Goal: Communication & Community: Answer question/provide support

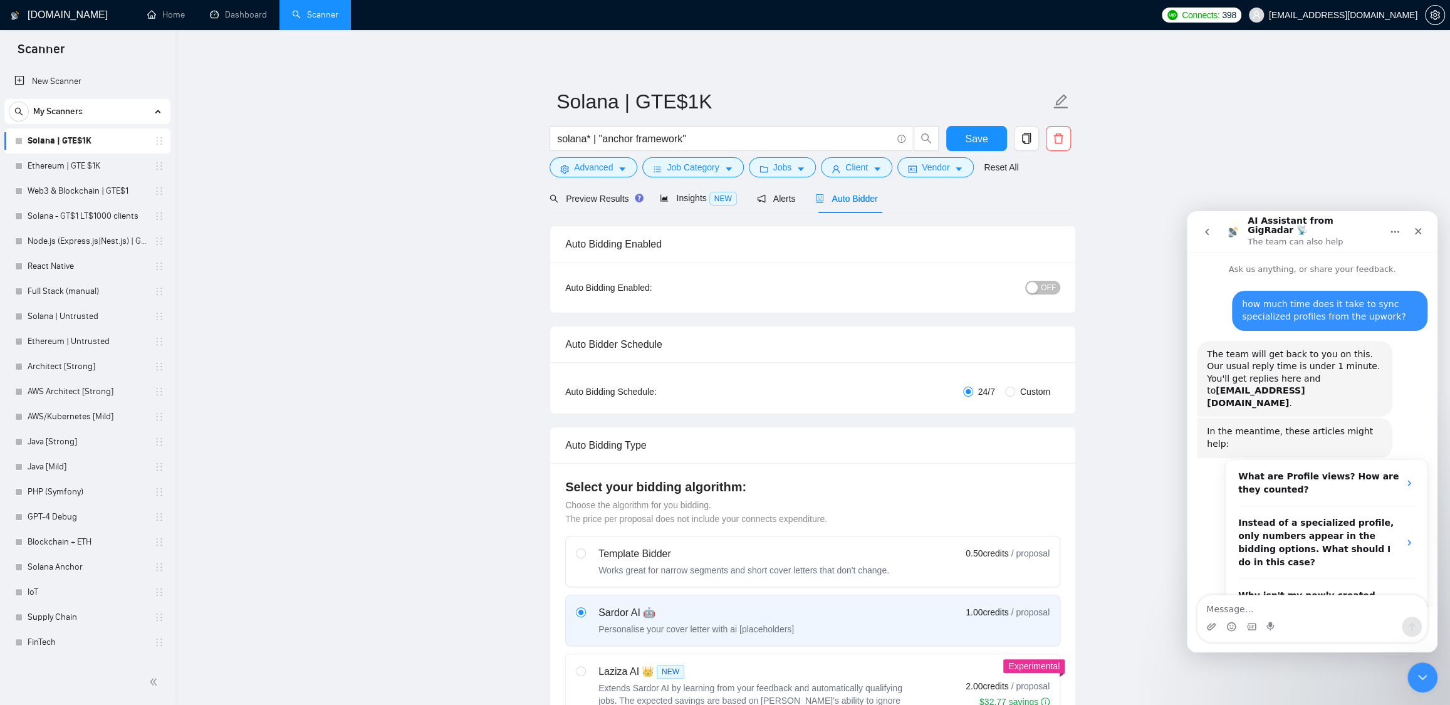
scroll to position [1, 0]
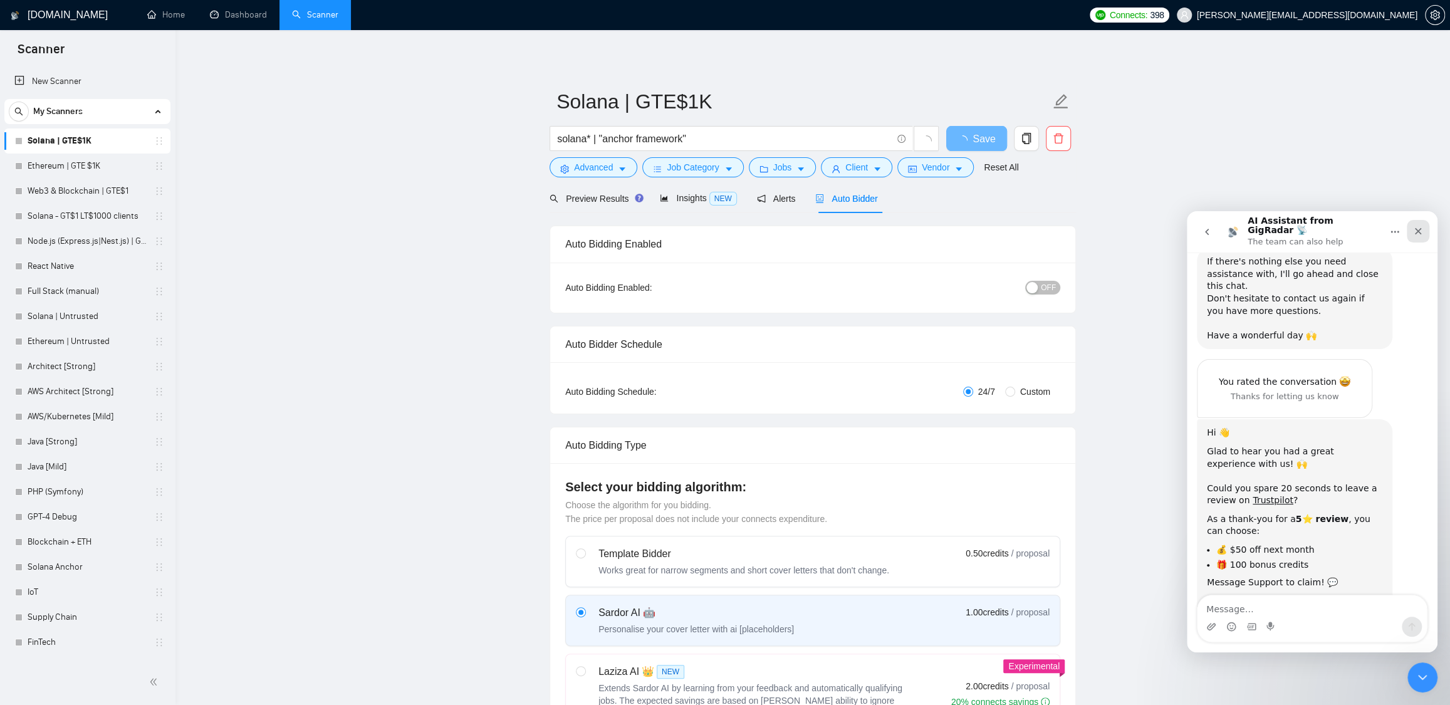
scroll to position [763, 0]
click at [1419, 226] on icon "Close" at bounding box center [1418, 231] width 10 height 10
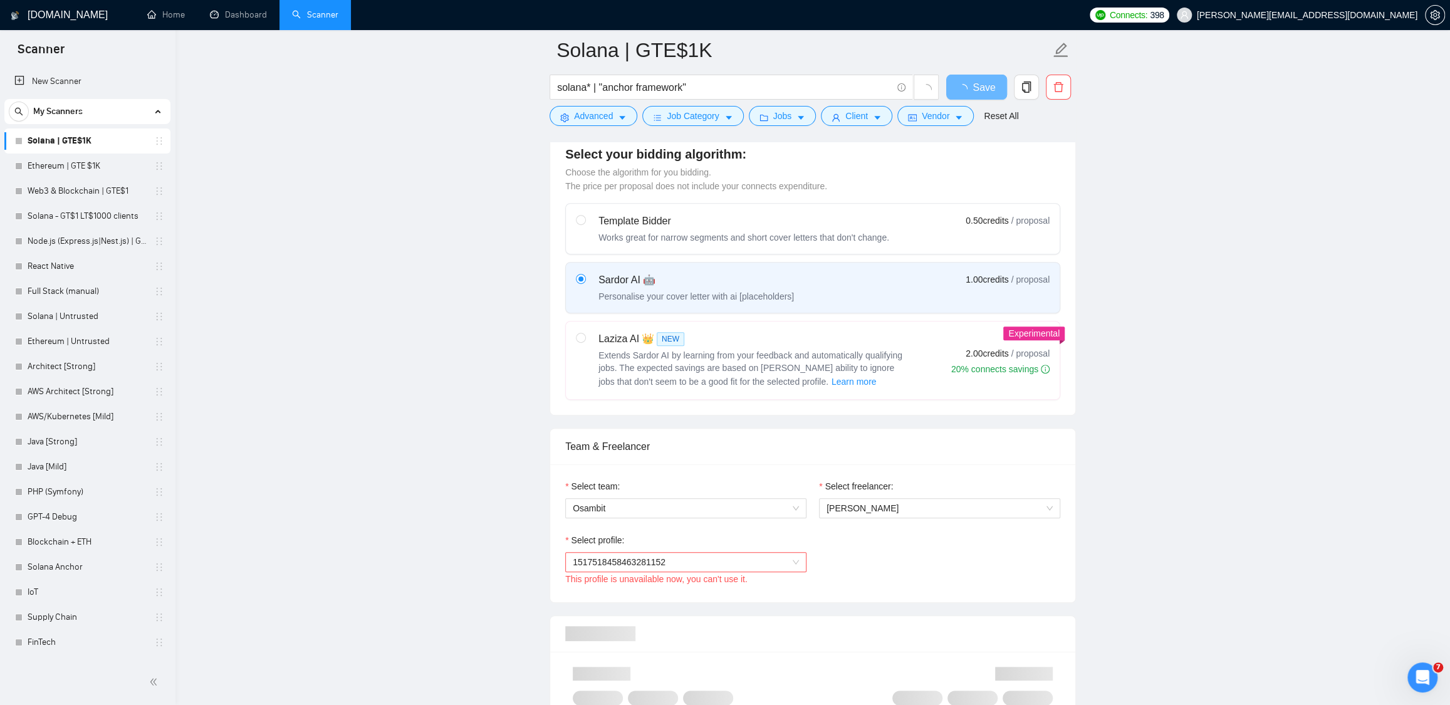
scroll to position [544, 0]
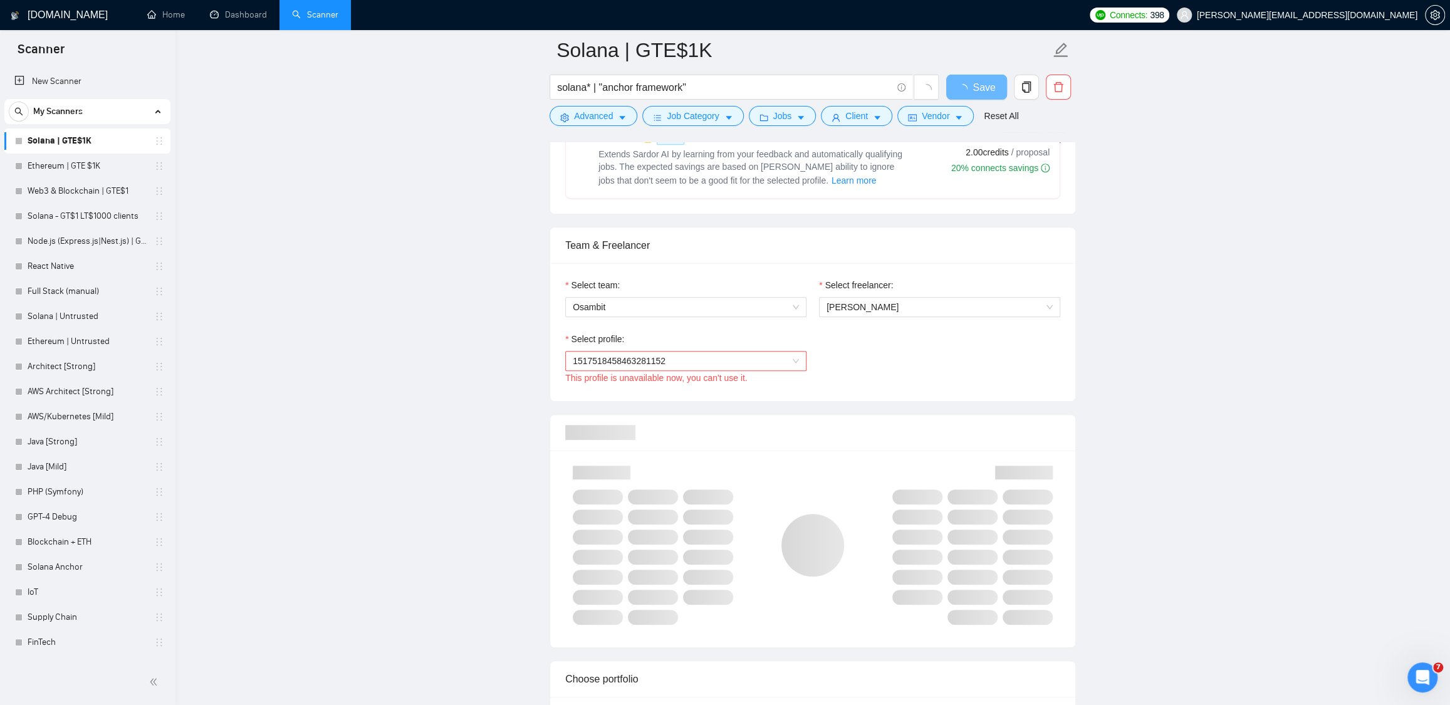
click at [794, 362] on span "1517518458463281152" at bounding box center [686, 361] width 226 height 19
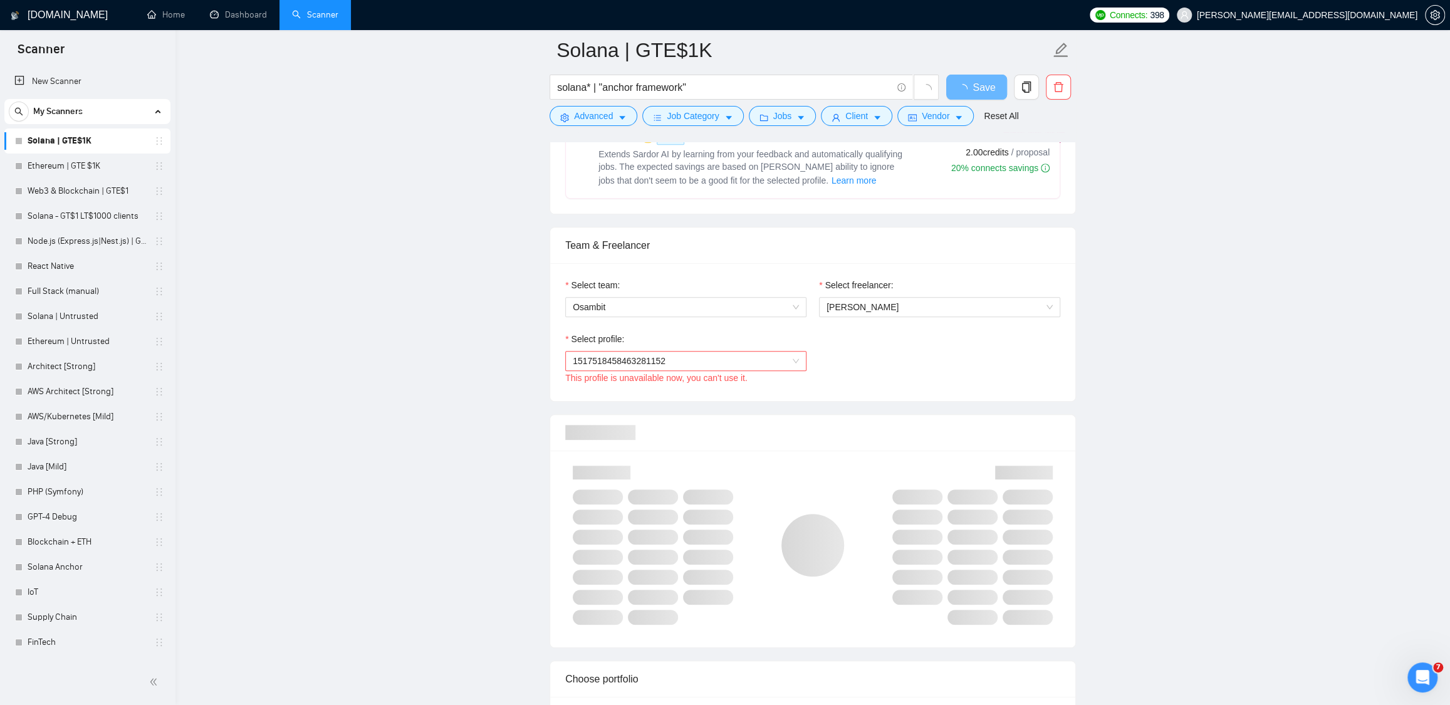
click at [785, 352] on span "1517518458463281152" at bounding box center [686, 361] width 226 height 19
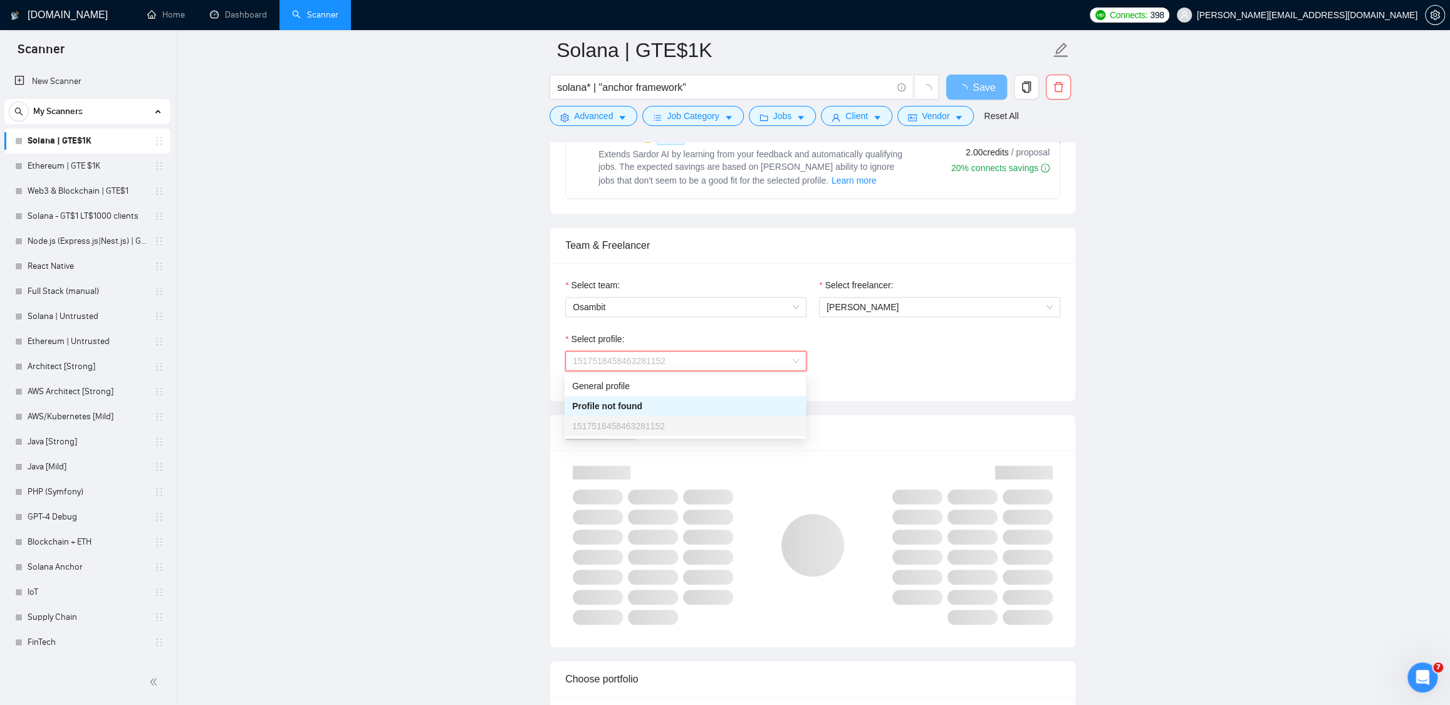
click at [784, 355] on span "1517518458463281152" at bounding box center [686, 361] width 226 height 19
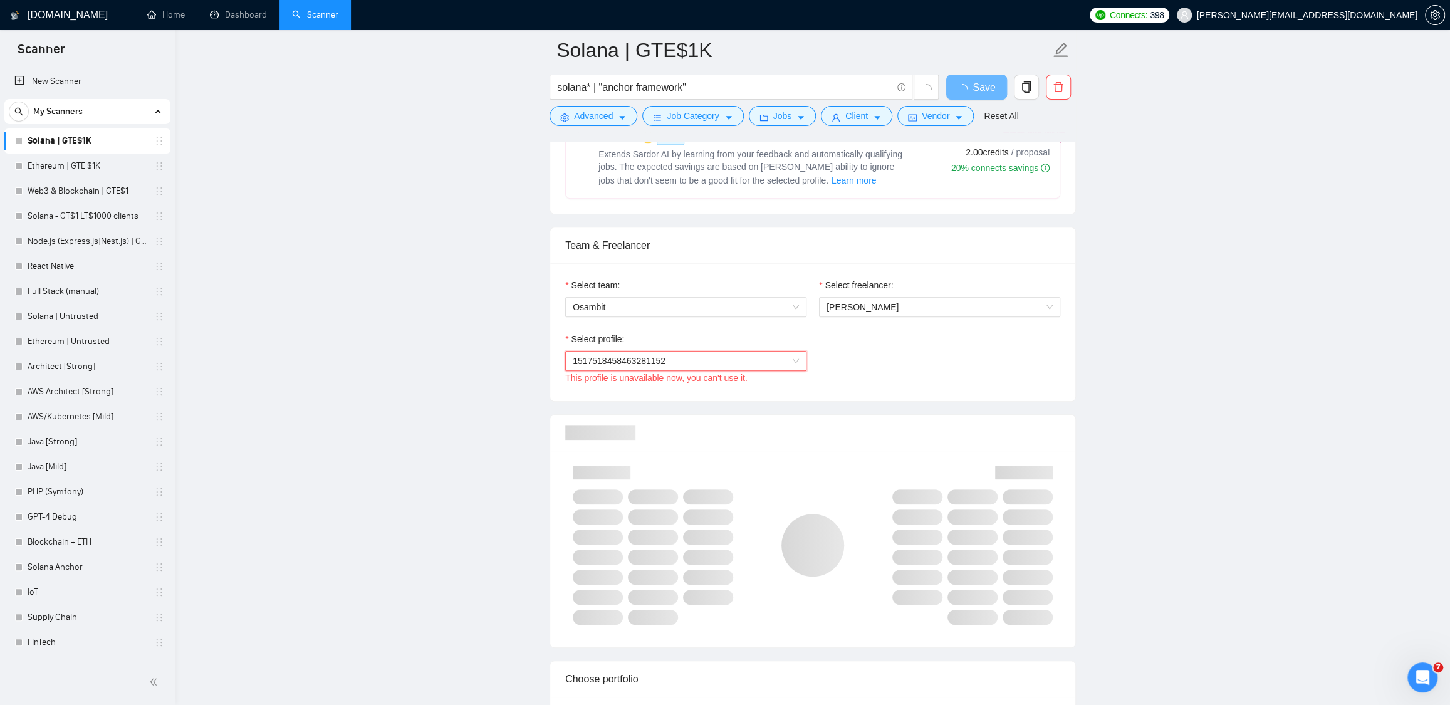
click at [785, 356] on span "1517518458463281152" at bounding box center [686, 361] width 226 height 19
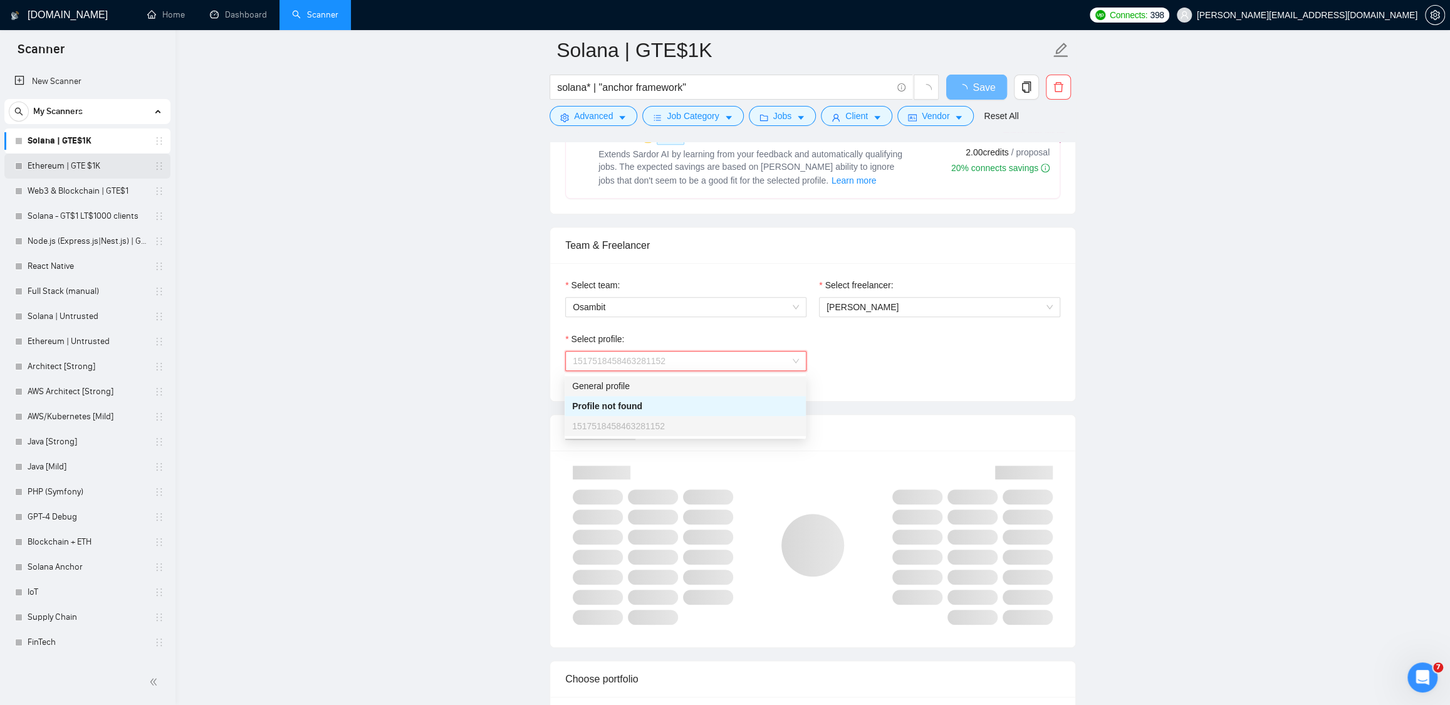
click at [61, 170] on link "Ethereum | GTE $1K" at bounding box center [87, 166] width 119 height 25
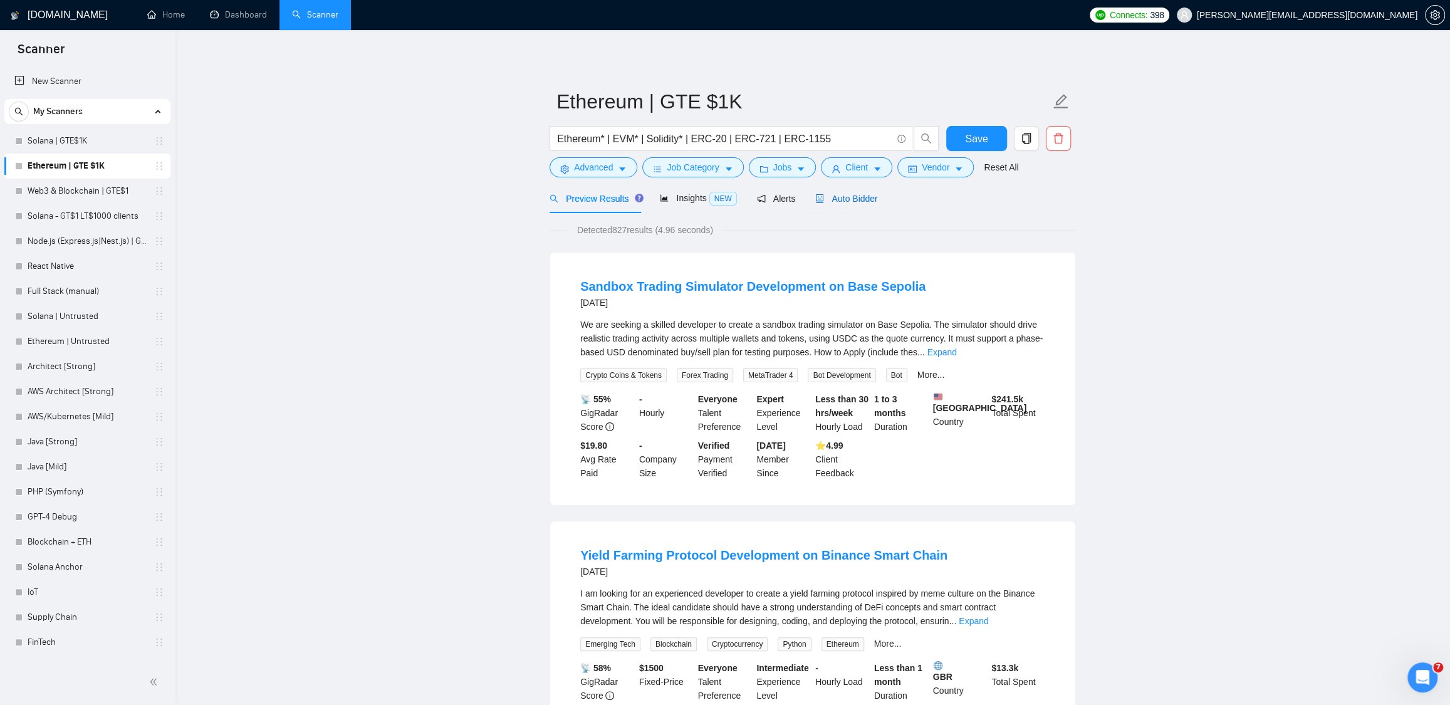
click at [865, 196] on span "Auto Bidder" at bounding box center [846, 199] width 62 height 10
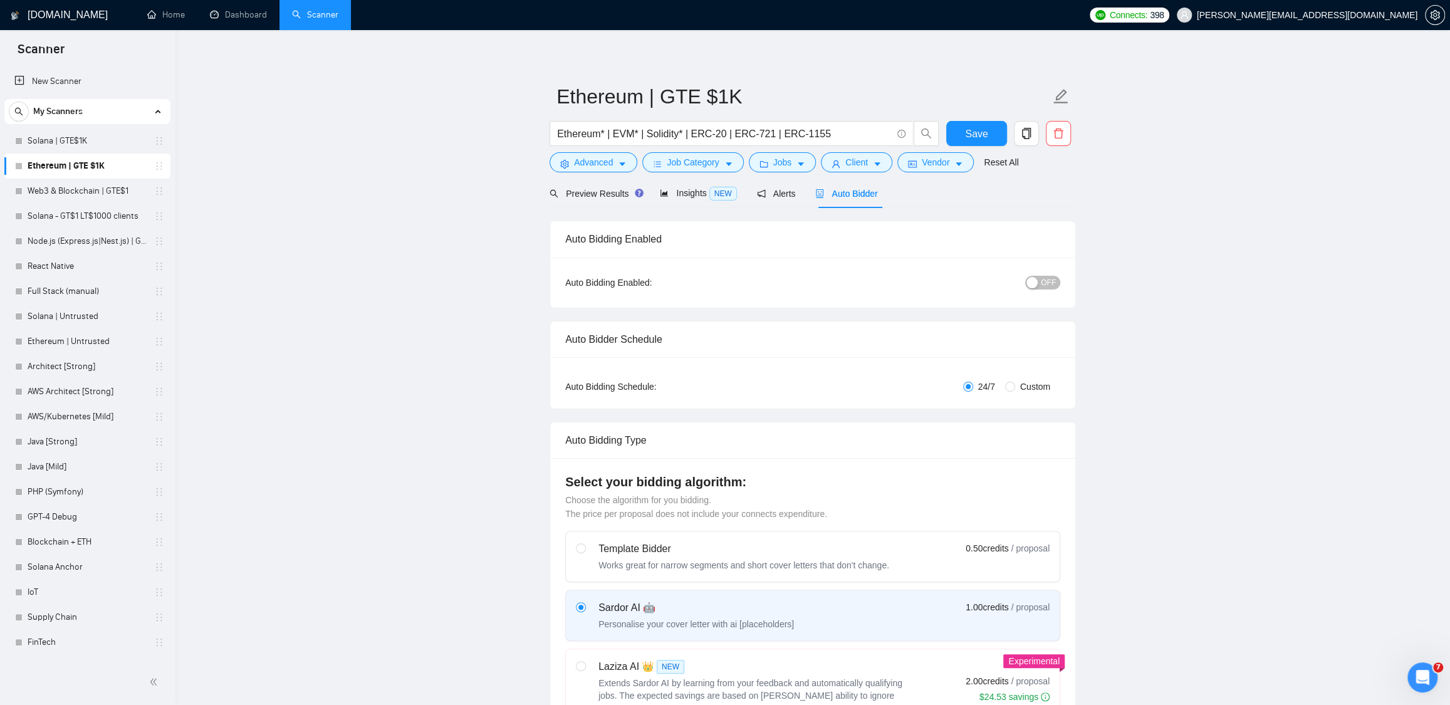
scroll to position [493, 0]
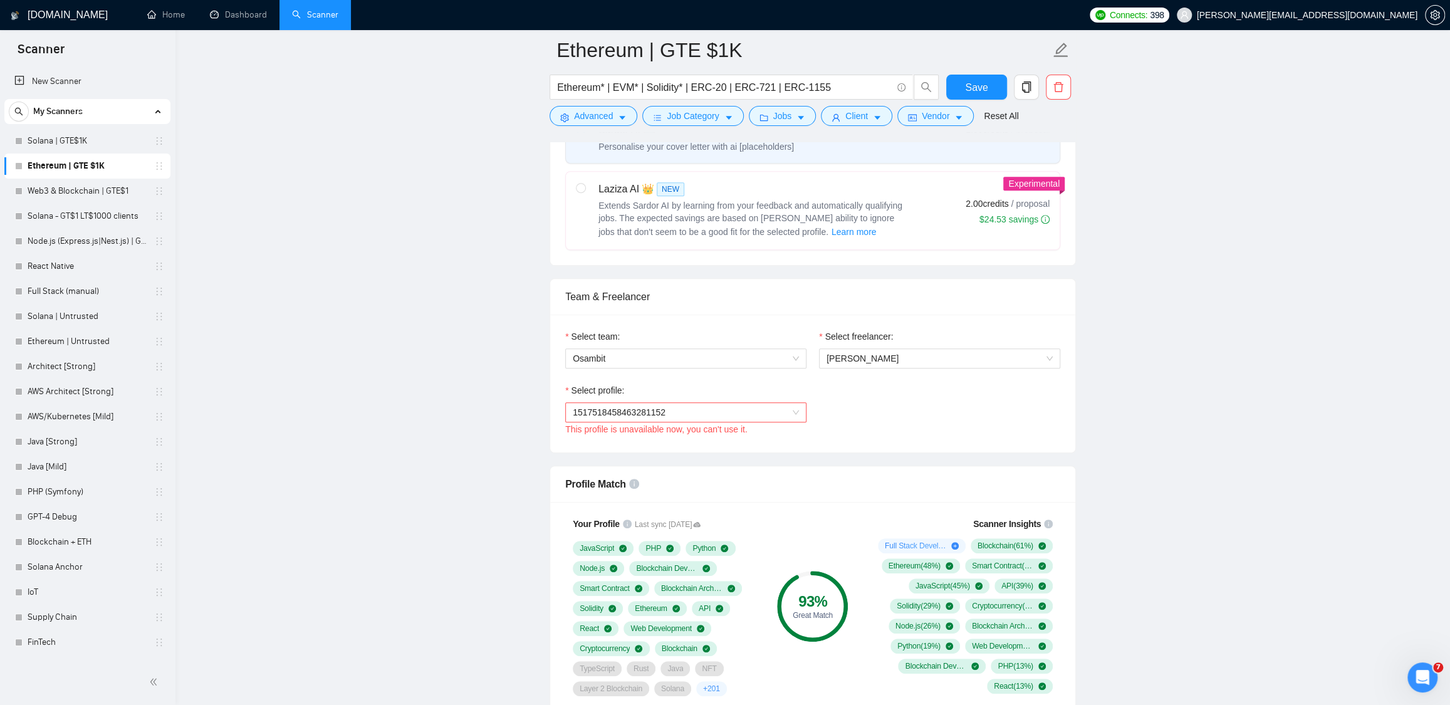
click at [766, 412] on span "1517518458463281152" at bounding box center [686, 412] width 226 height 19
click at [78, 141] on link "Solana | GTE$1K" at bounding box center [87, 140] width 119 height 25
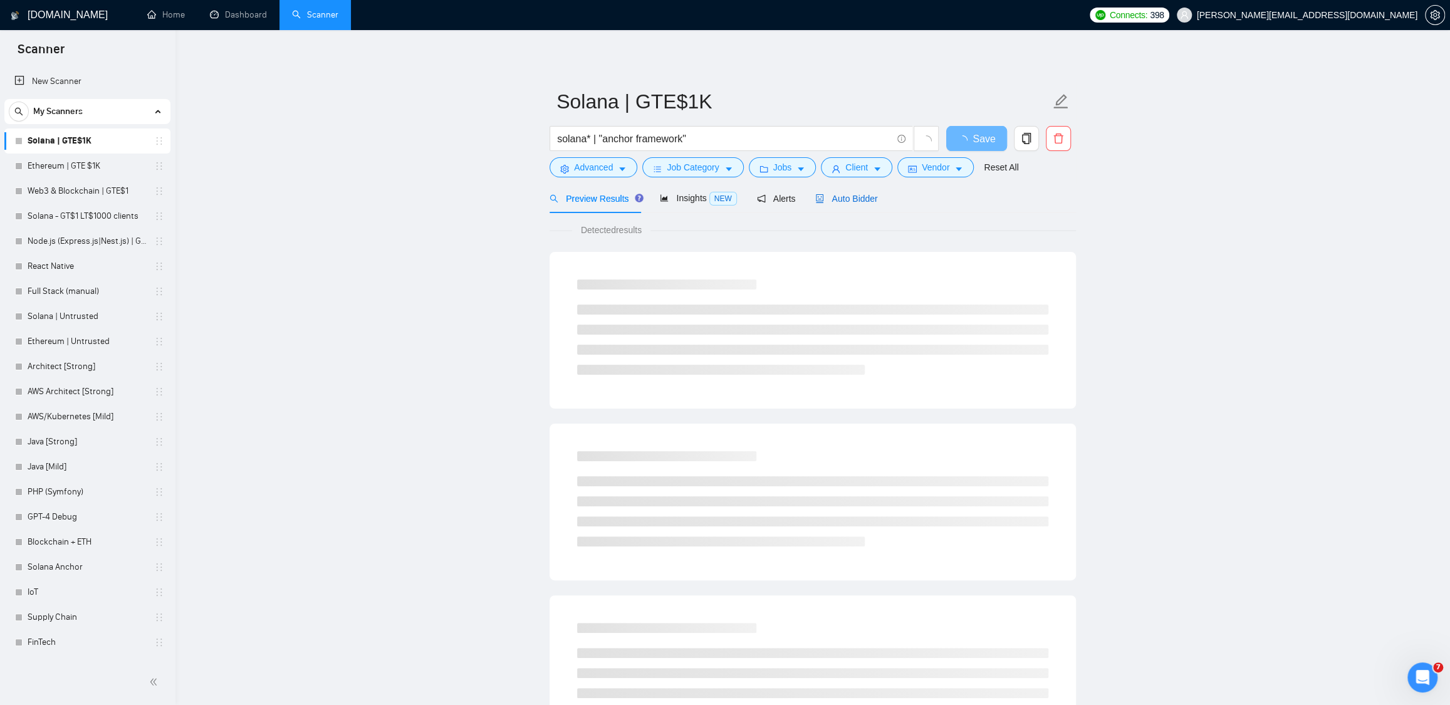
click at [864, 201] on span "Auto Bidder" at bounding box center [846, 199] width 62 height 10
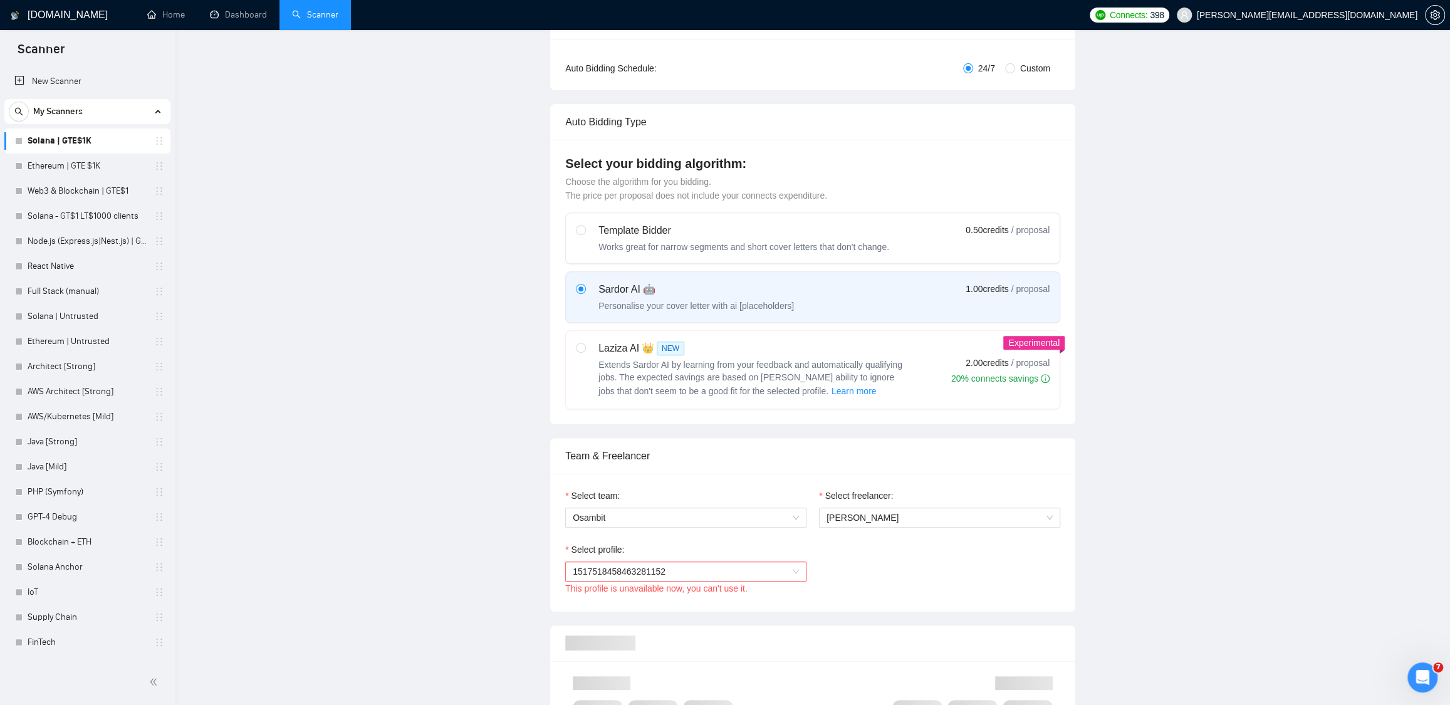
scroll to position [487, 0]
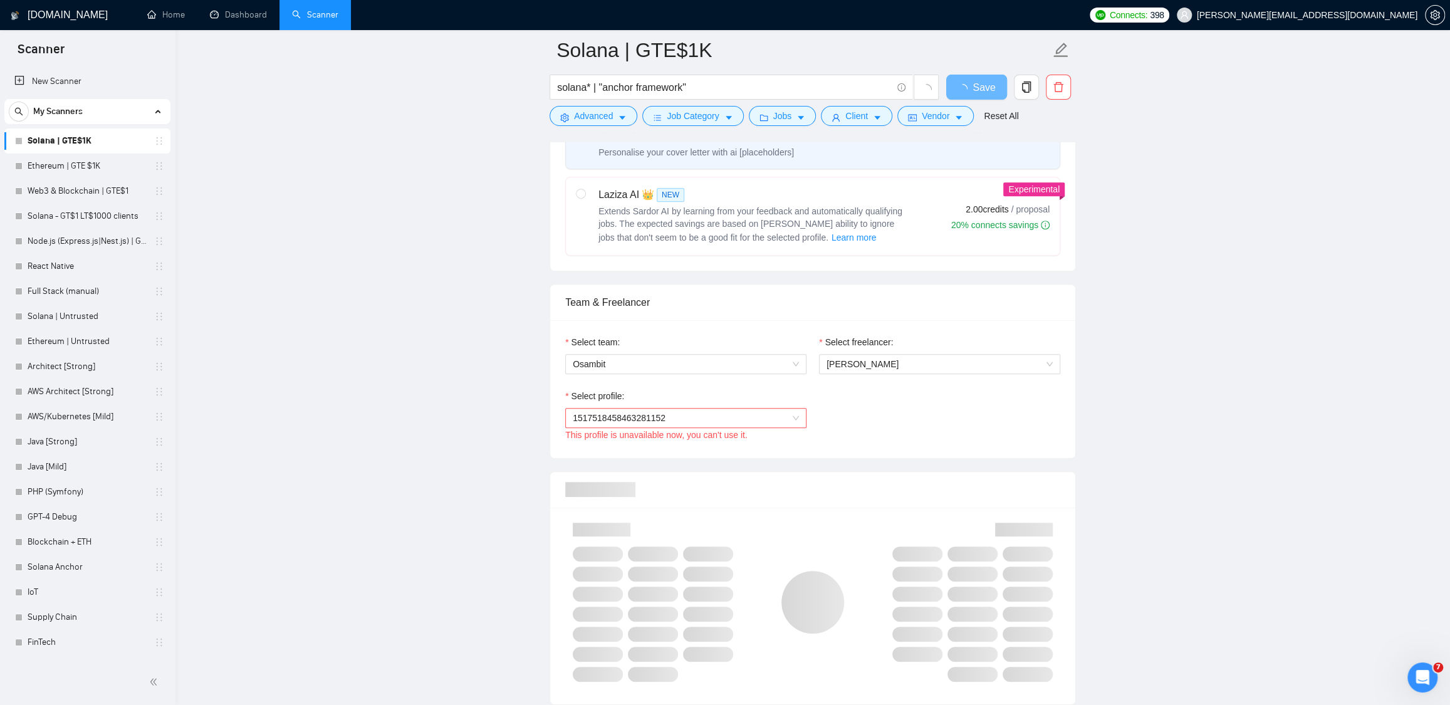
click at [797, 422] on span "1517518458463281152" at bounding box center [686, 418] width 226 height 19
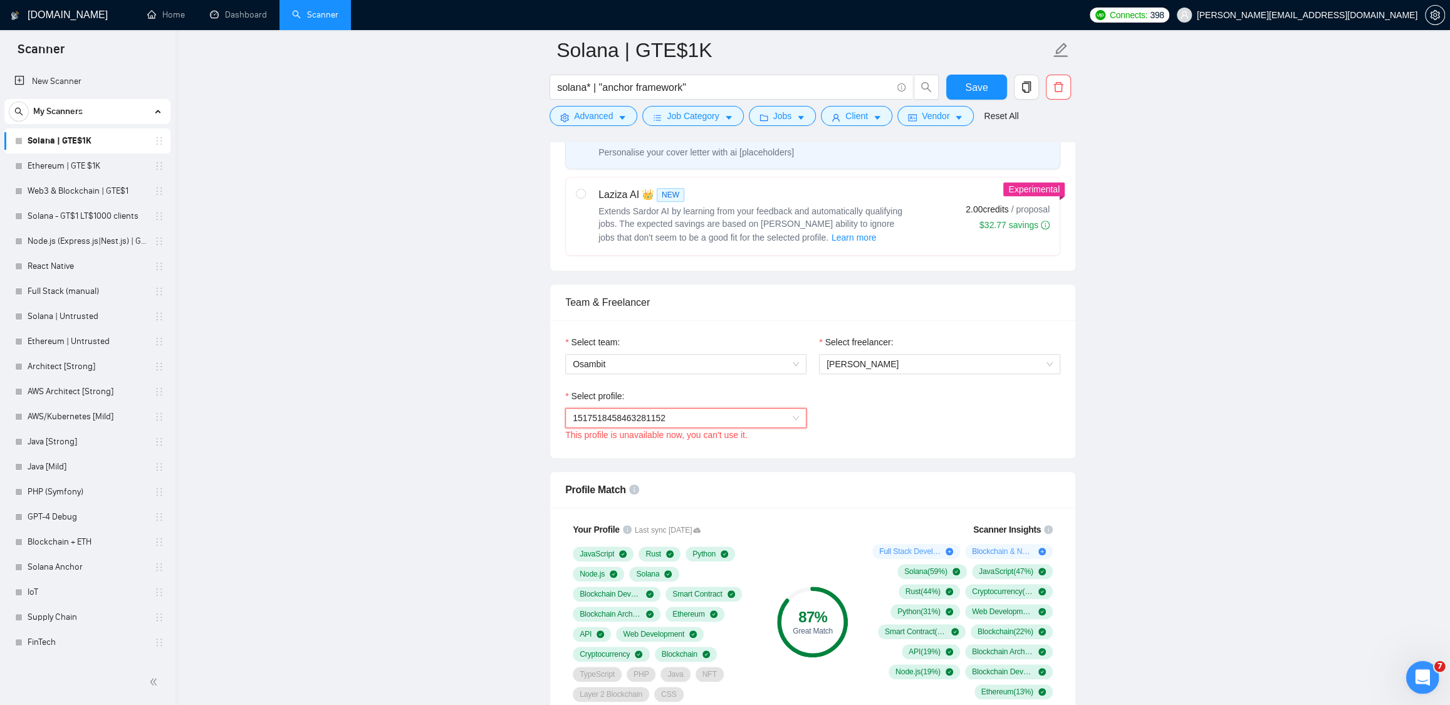
click at [1430, 677] on div "Open Intercom Messenger" at bounding box center [1420, 675] width 41 height 41
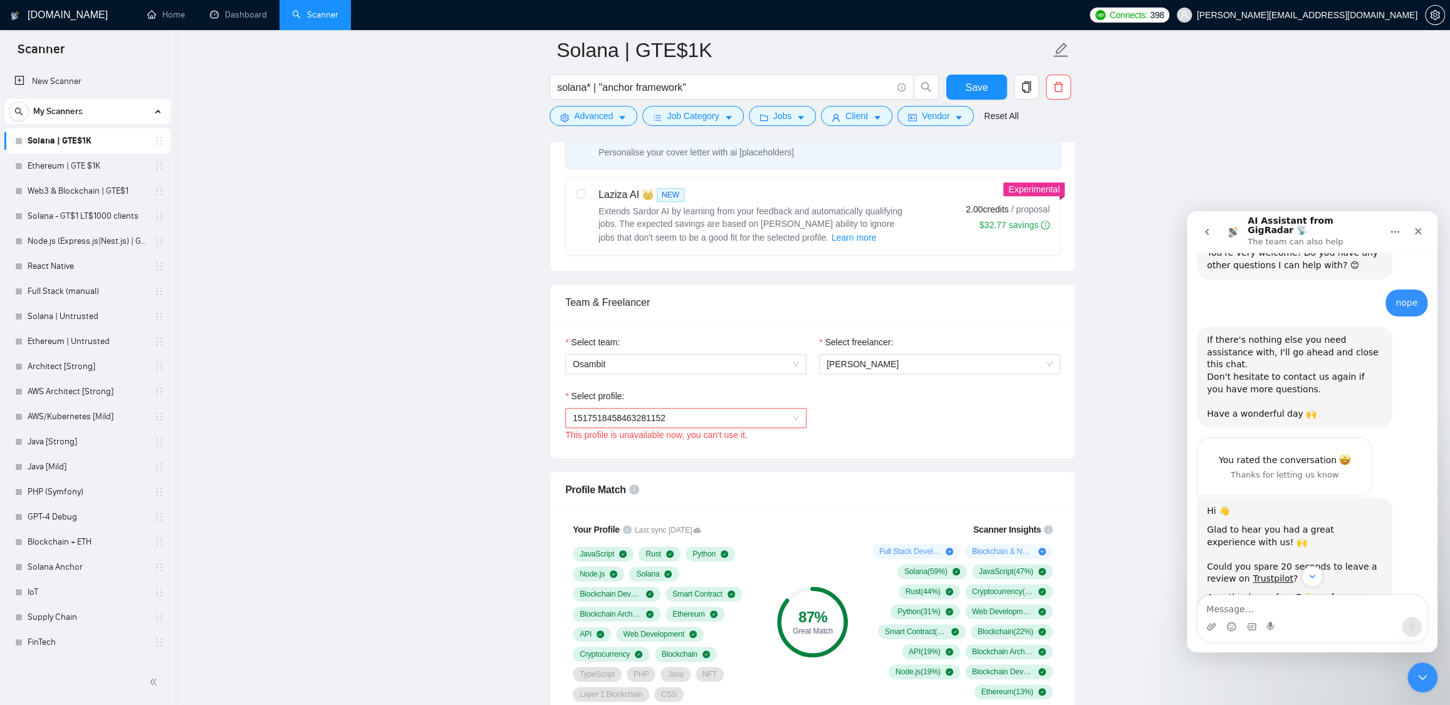
scroll to position [763, 0]
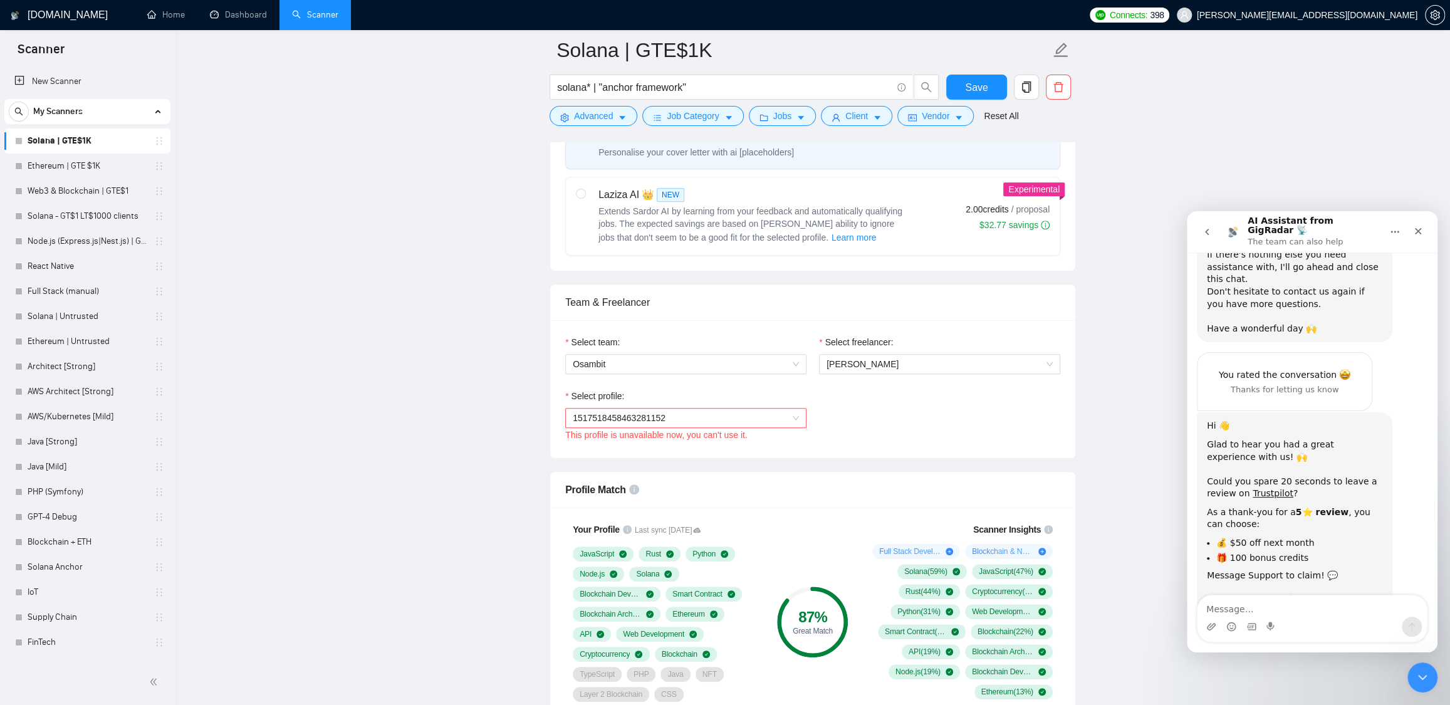
click at [1226, 606] on textarea "Message…" at bounding box center [1312, 605] width 229 height 21
type textarea "щось сінк не пройшов"
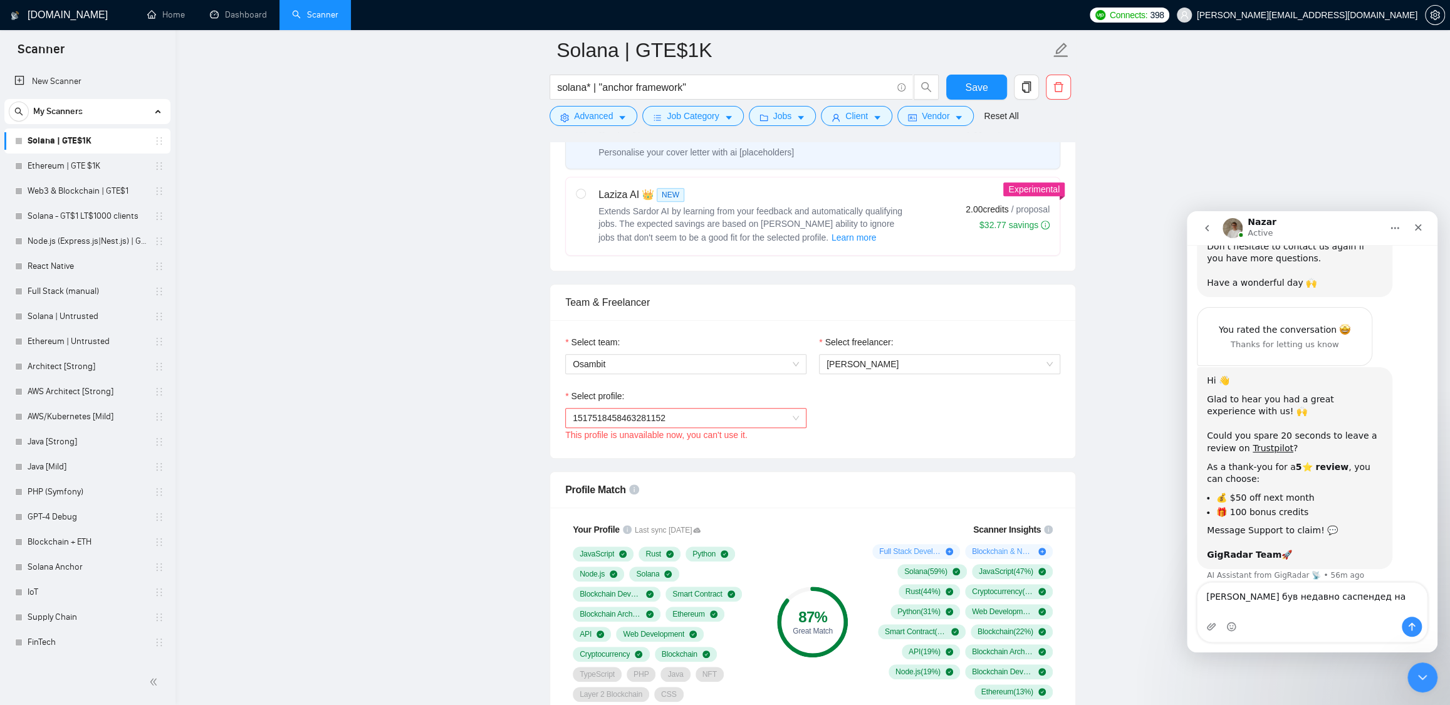
scroll to position [813, 0]
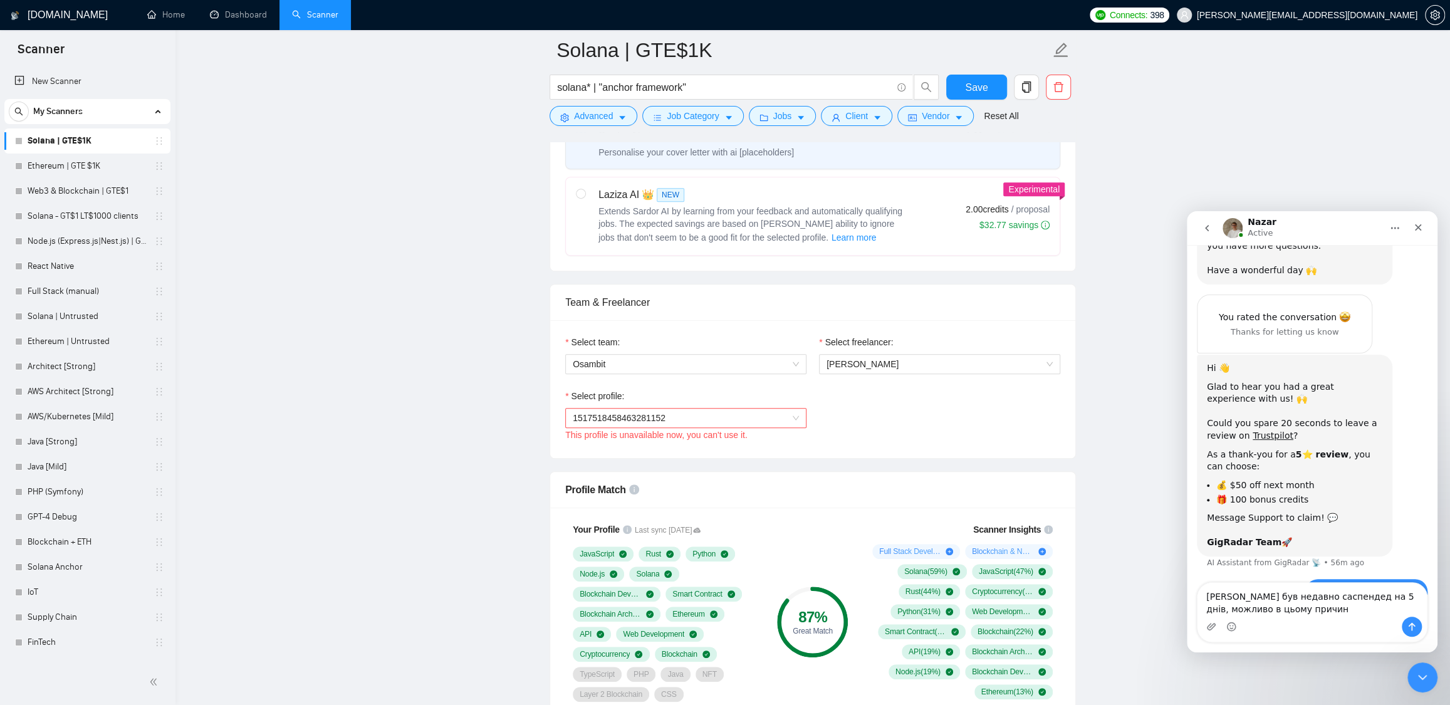
type textarea "акаунт Vladyslav Kolesov був недавно саспендед на 5 днів, можливо в цьому причи…"
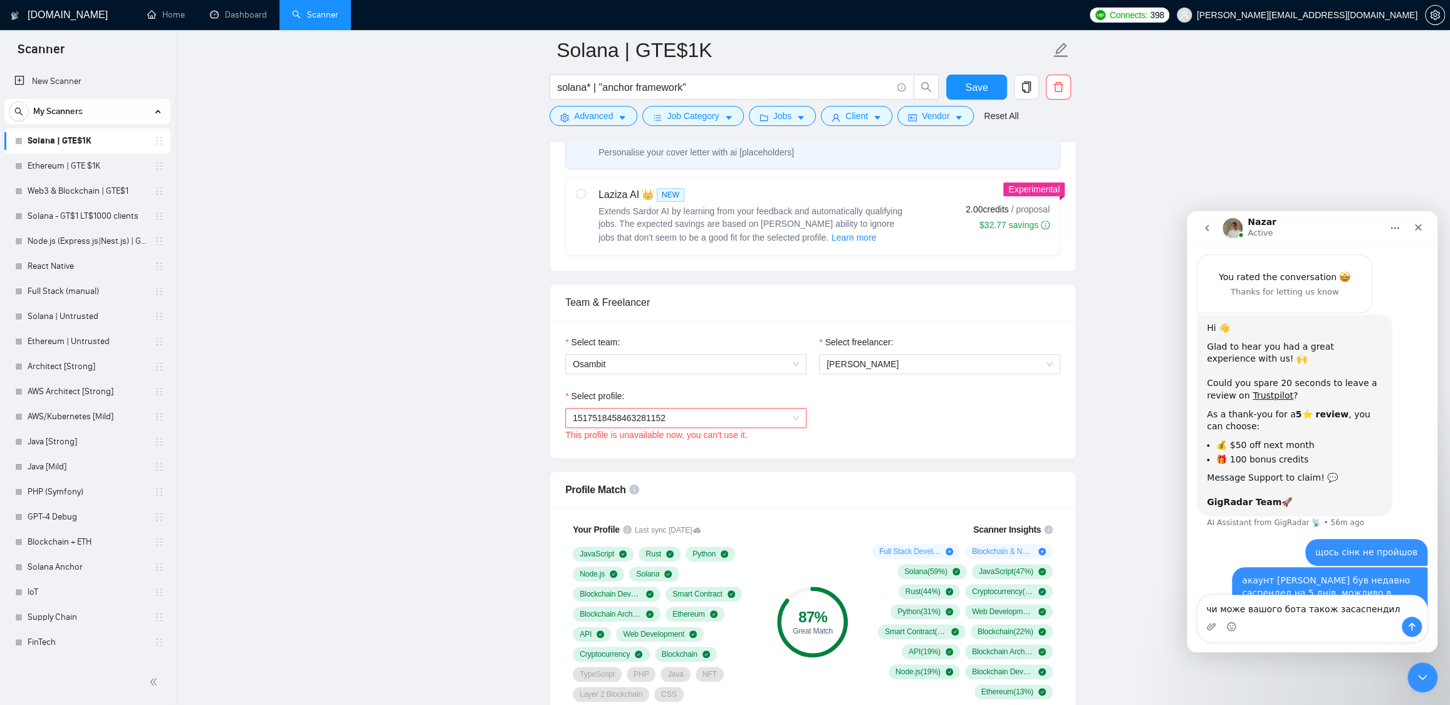
type textarea "чи може вашого бота також засаспендили"
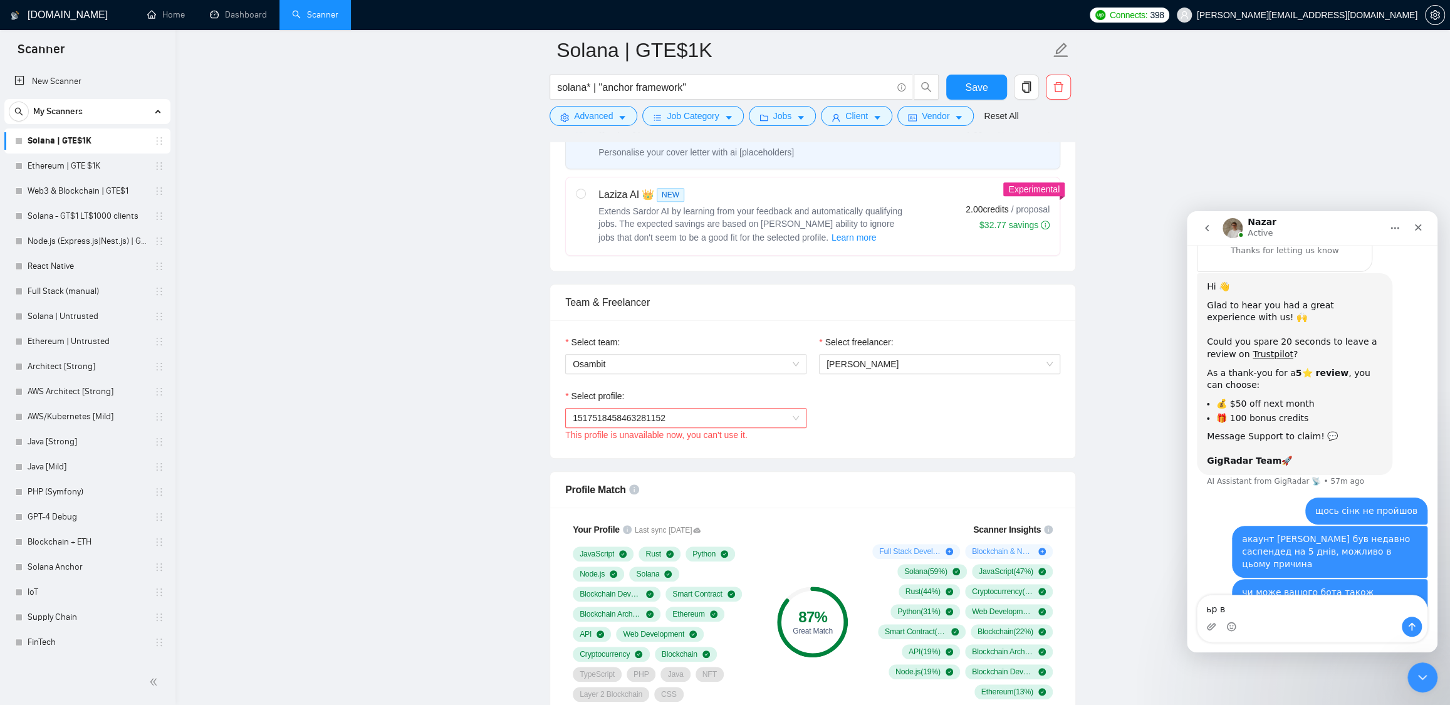
type textarea "ьр"
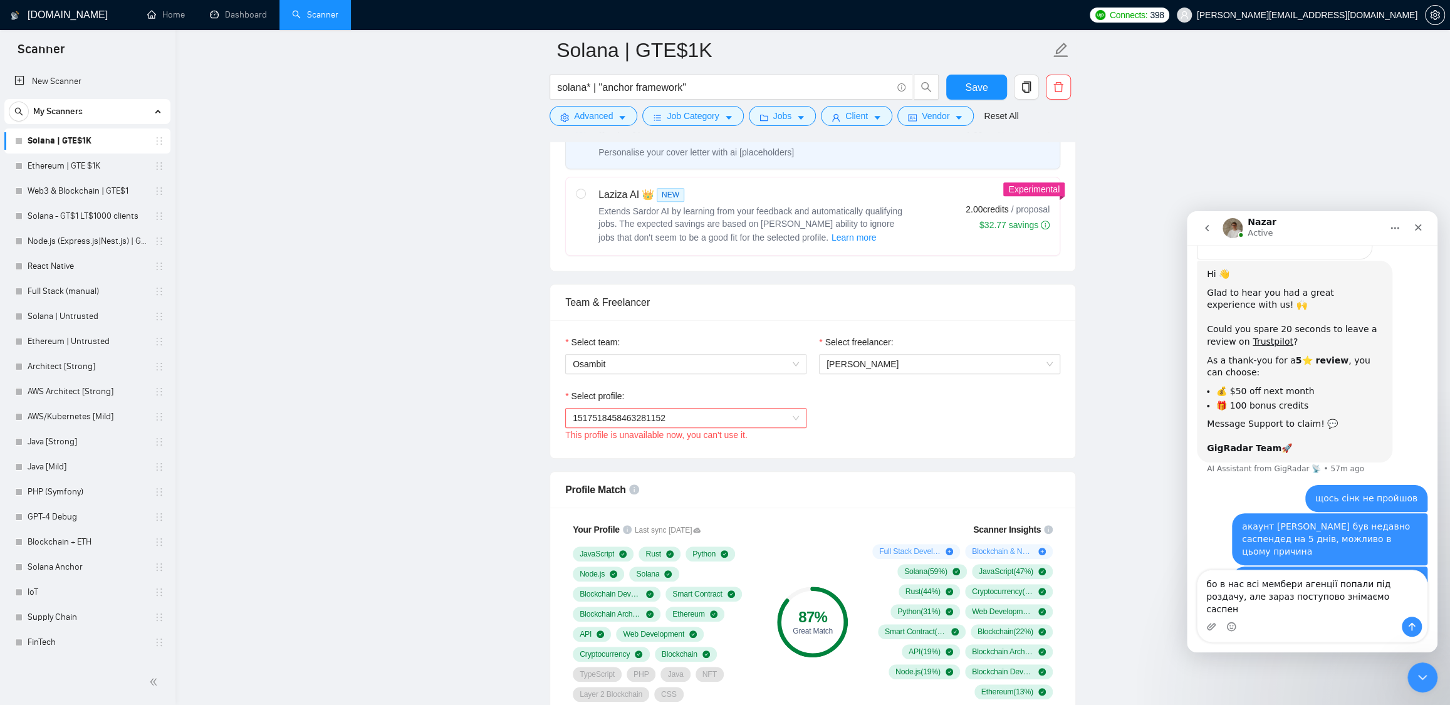
type textarea "бо в нас всі мембери агенції попали під роздачу, але зараз поступово знімаємо с…"
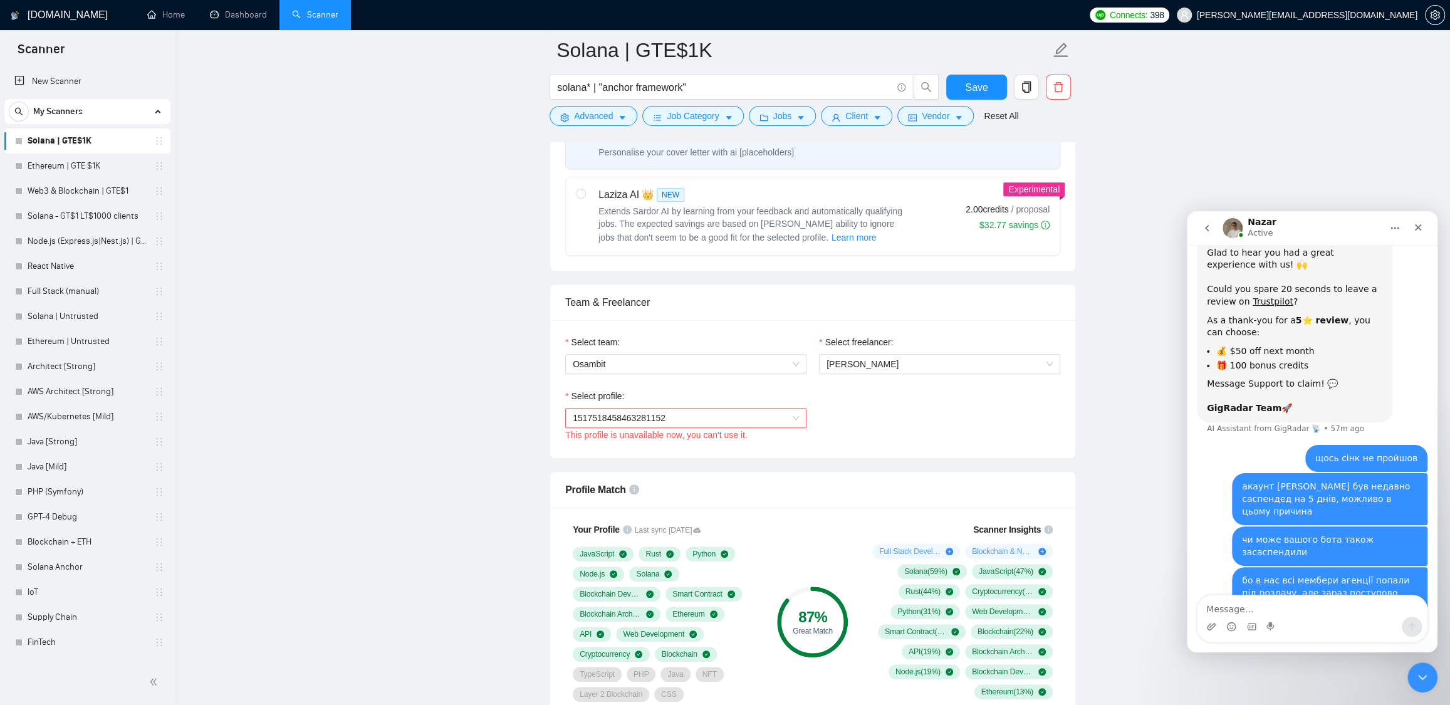
click at [751, 418] on span "1517518458463281152" at bounding box center [686, 418] width 226 height 19
click at [1242, 608] on textarea "Message…" at bounding box center [1312, 605] width 229 height 21
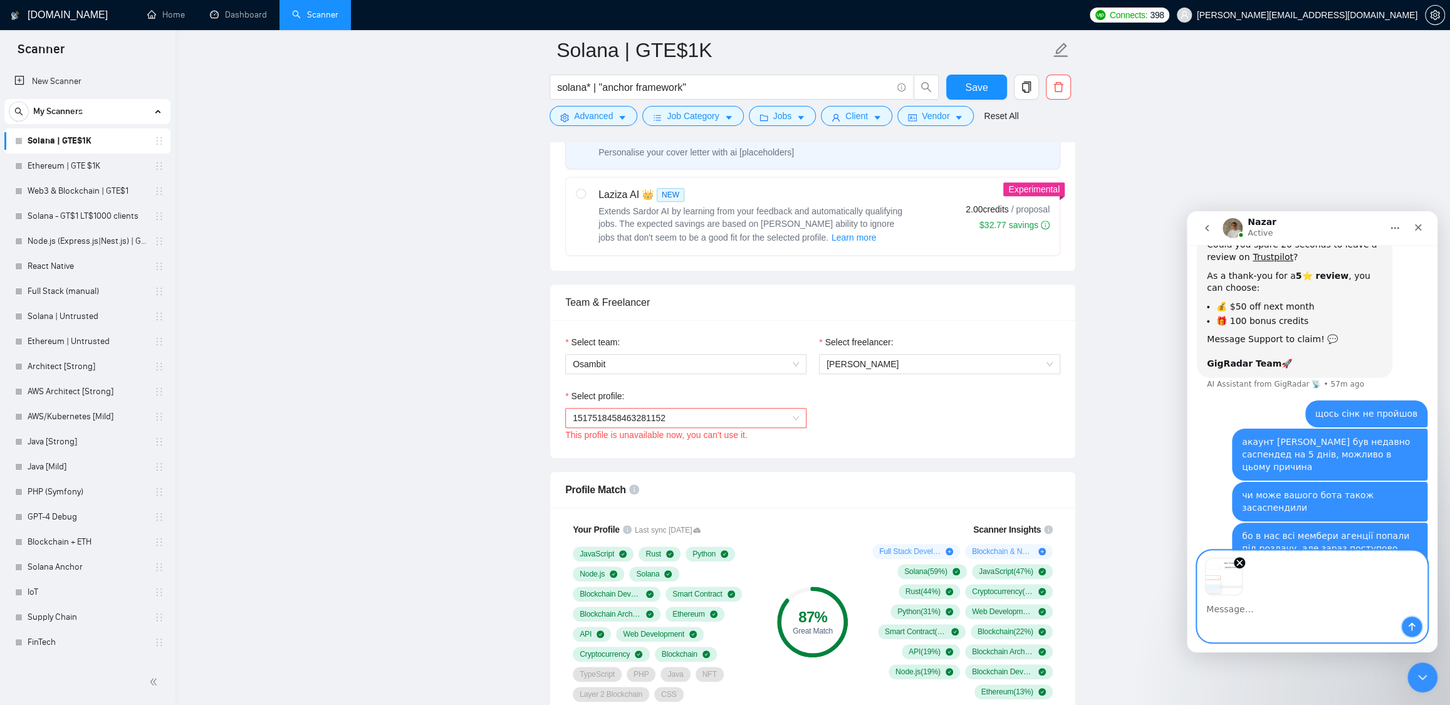
click at [1417, 627] on button "Send a message…" at bounding box center [1412, 627] width 20 height 20
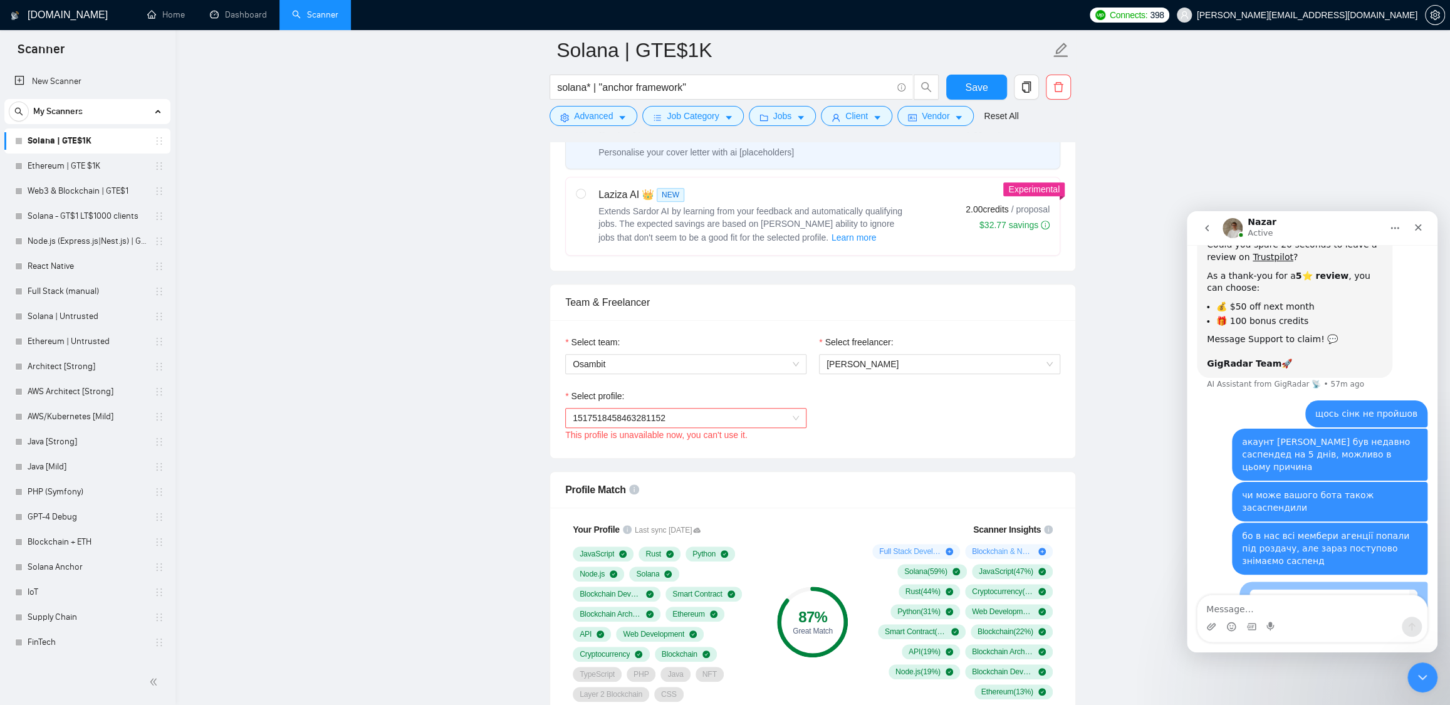
scroll to position [1020, 0]
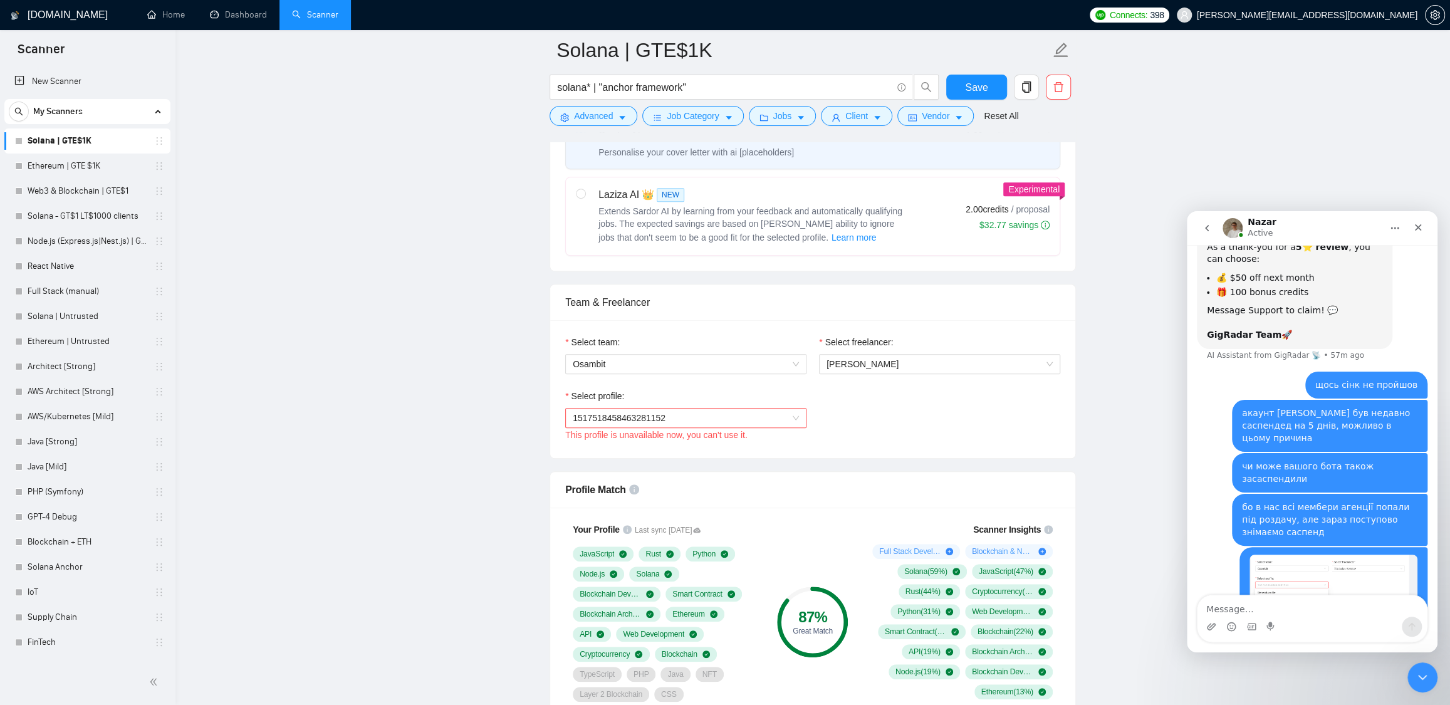
click at [689, 426] on span "1517518458463281152" at bounding box center [686, 418] width 226 height 19
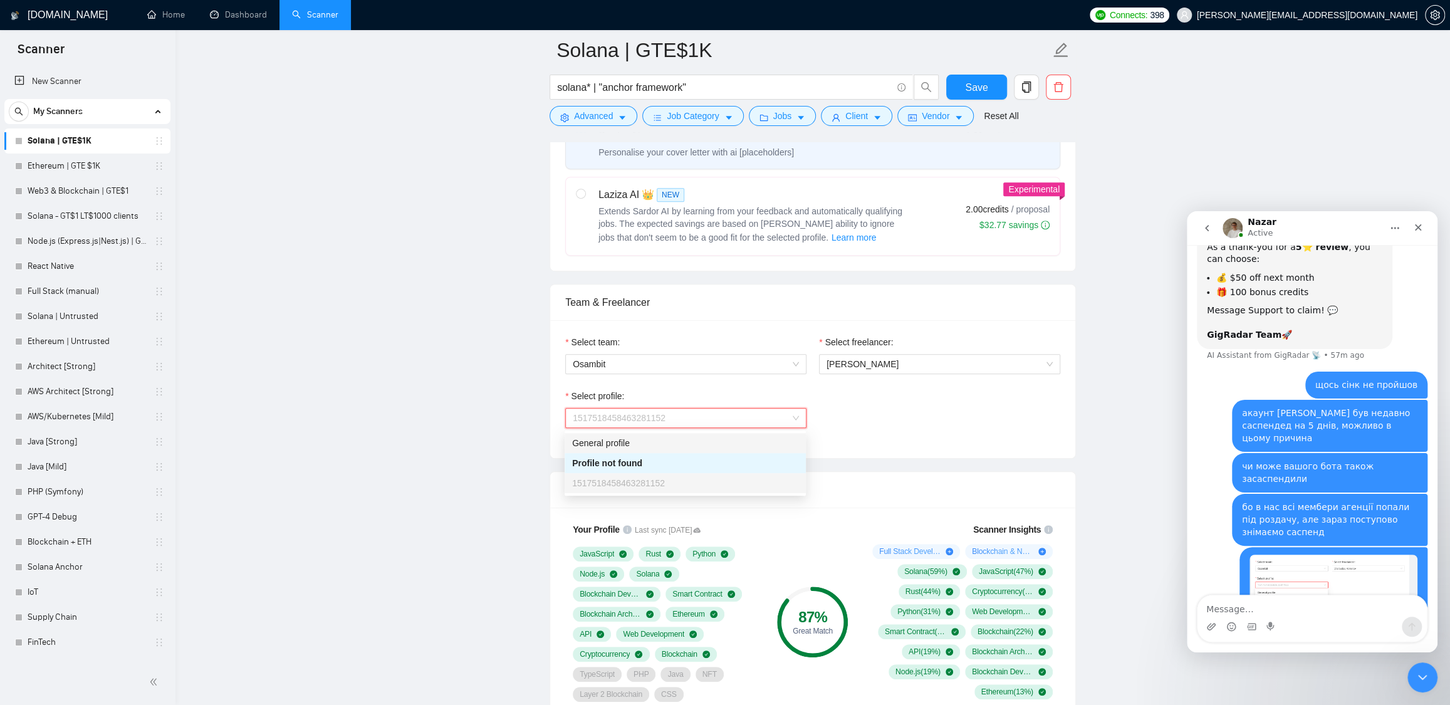
click at [697, 444] on div "General profile" at bounding box center [685, 443] width 226 height 14
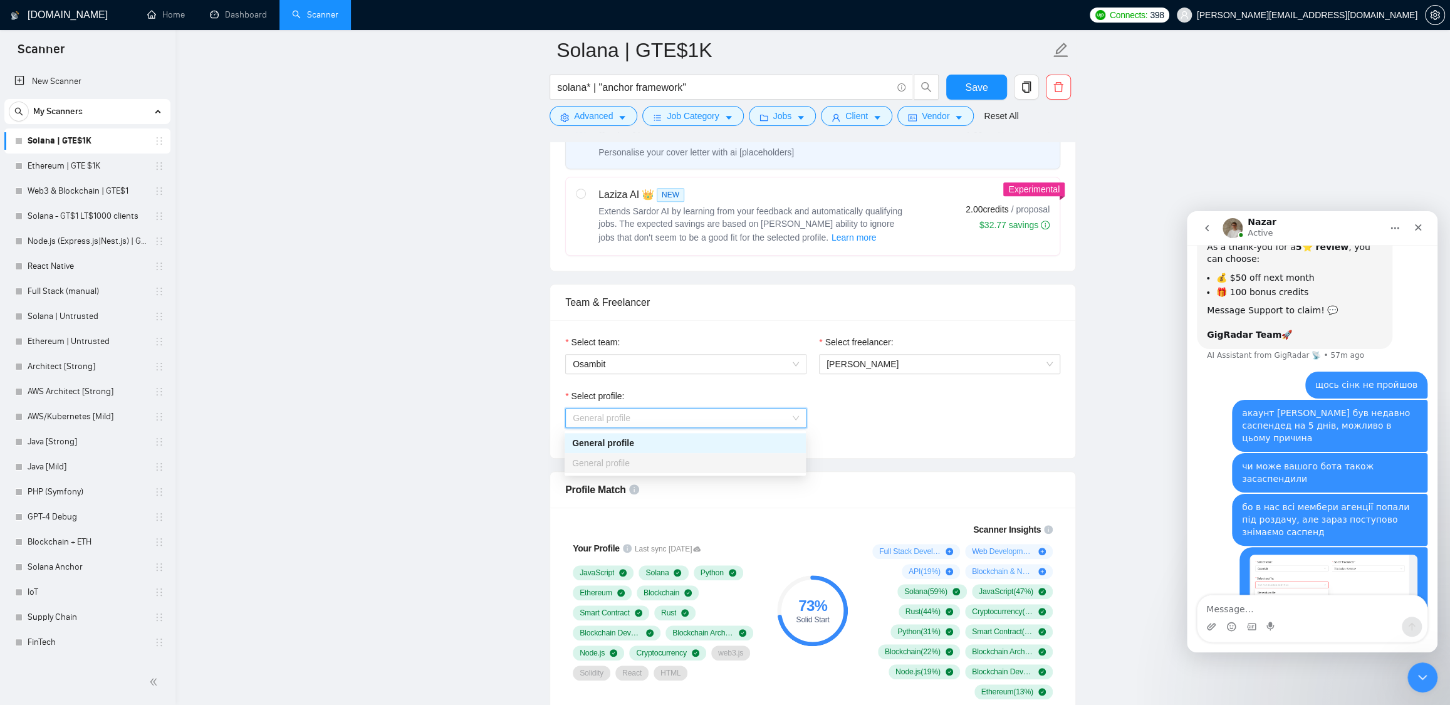
click at [766, 414] on span "General profile" at bounding box center [686, 418] width 226 height 19
click at [891, 405] on div "Select profile: General profile" at bounding box center [813, 416] width 508 height 54
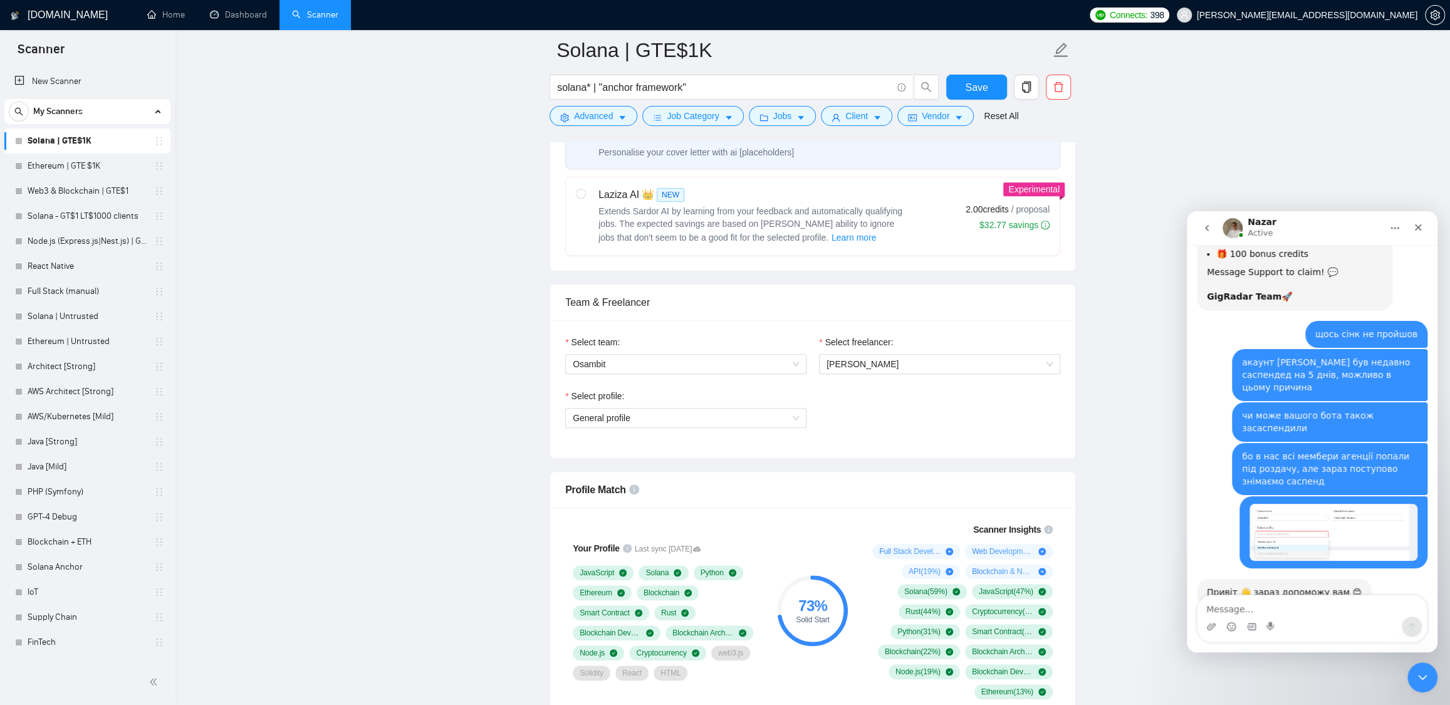
scroll to position [1058, 0]
click at [728, 419] on span "General profile" at bounding box center [686, 418] width 226 height 19
click at [728, 417] on span "General profile" at bounding box center [686, 418] width 226 height 19
click at [845, 408] on div "Select profile: General profile General profile" at bounding box center [813, 416] width 508 height 54
click at [1426, 226] on div "Close" at bounding box center [1418, 227] width 23 height 23
